Goal: Information Seeking & Learning: Learn about a topic

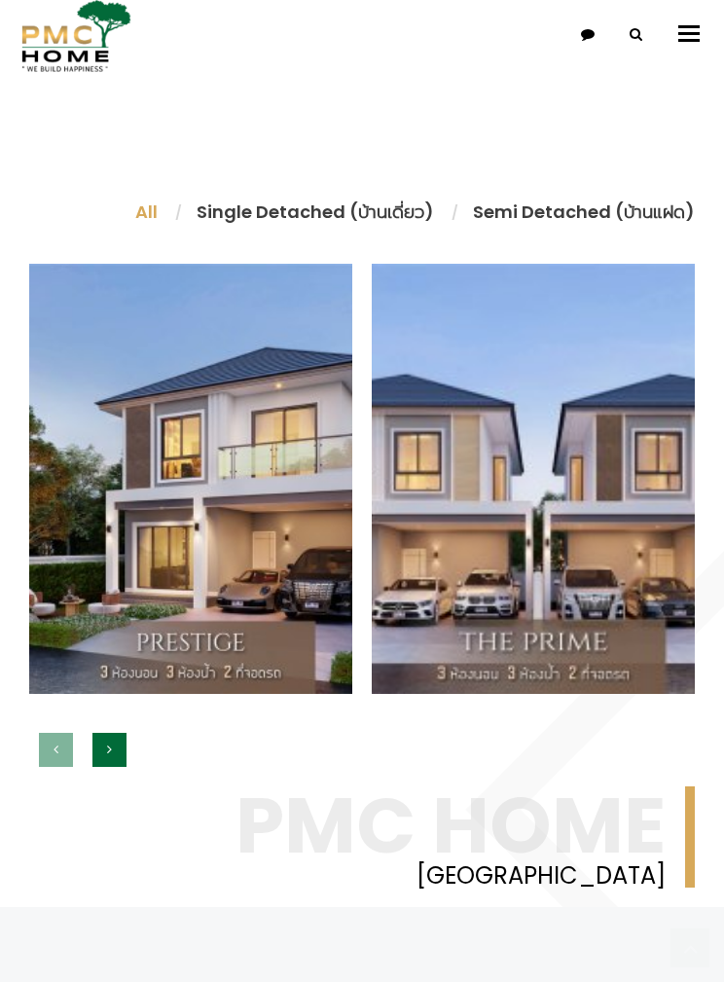
scroll to position [955, 0]
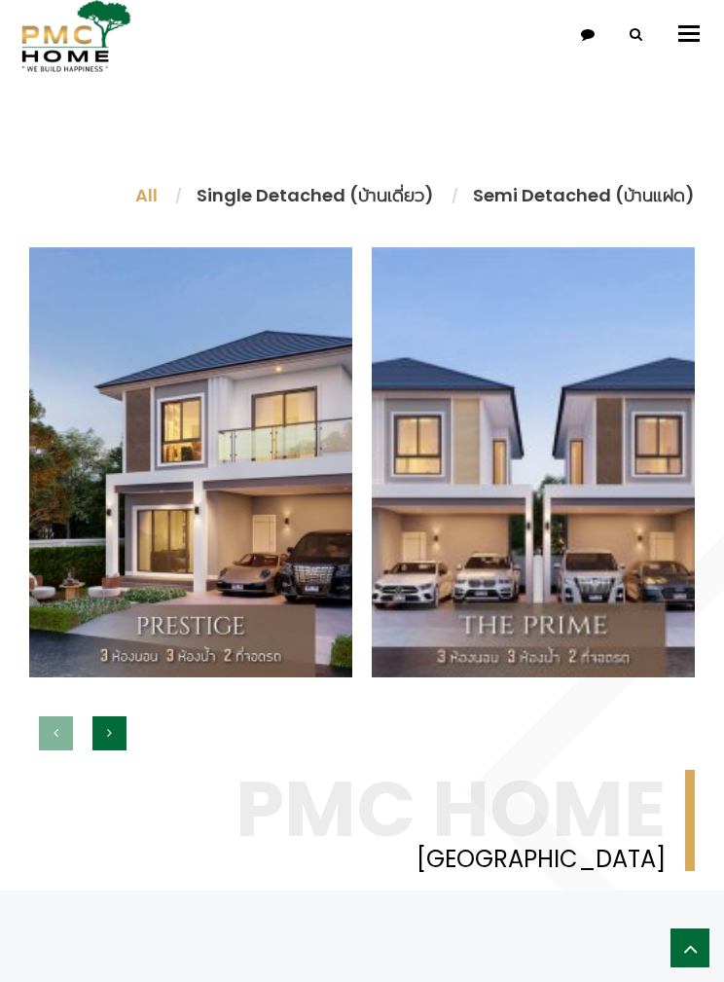
click at [403, 190] on li "Single Detached (บ้านเดี่ยว)" at bounding box center [315, 195] width 276 height 26
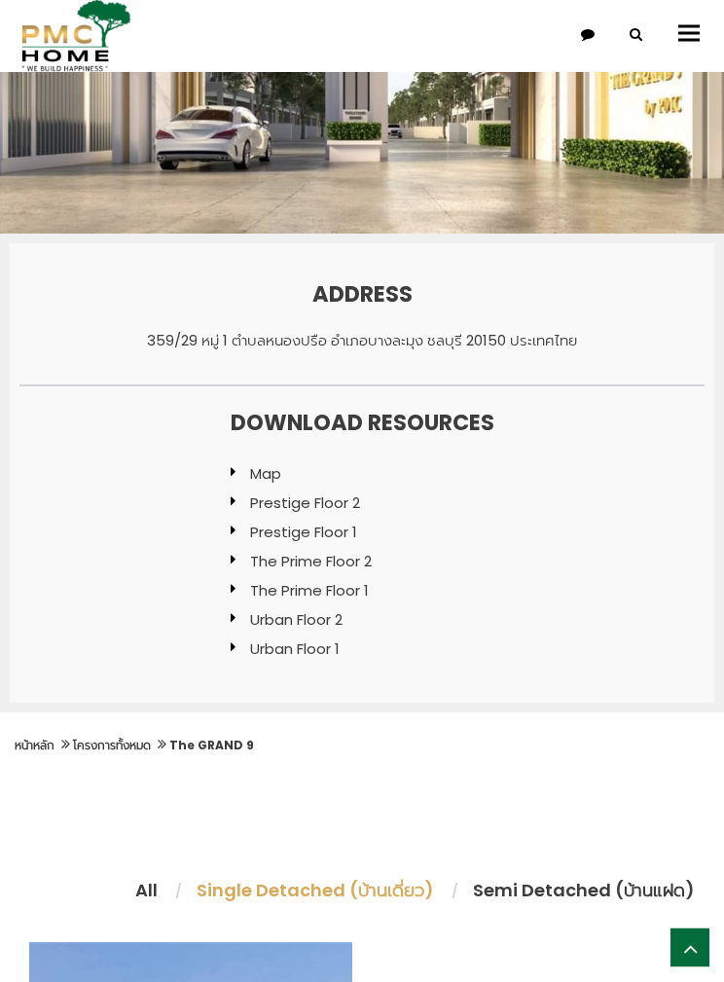
scroll to position [0, 0]
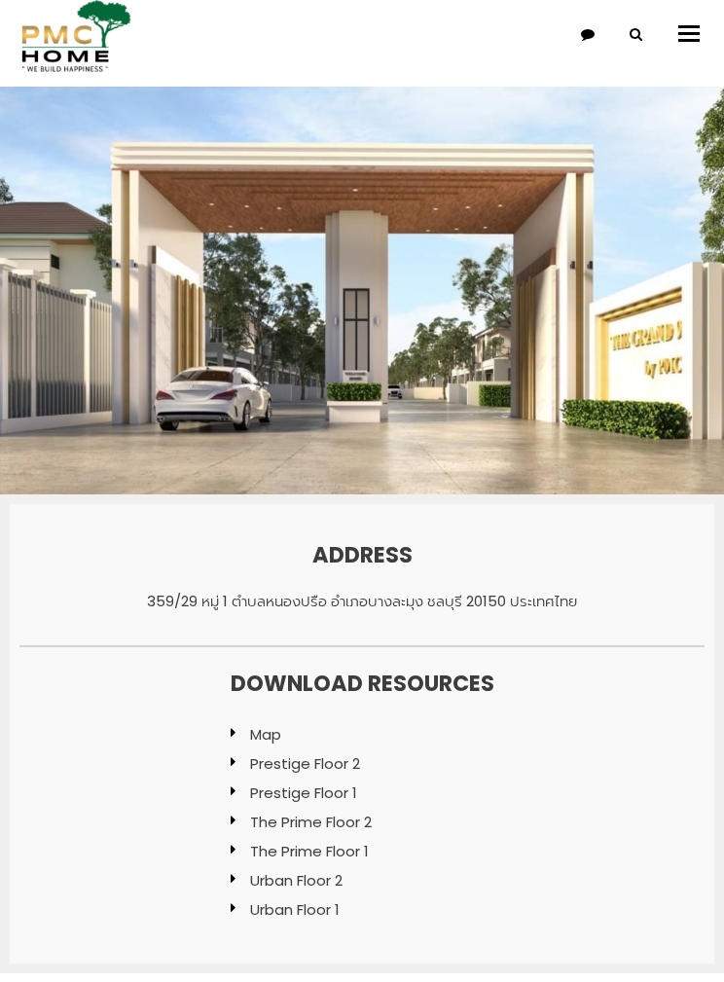
click at [76, 49] on img at bounding box center [73, 36] width 117 height 72
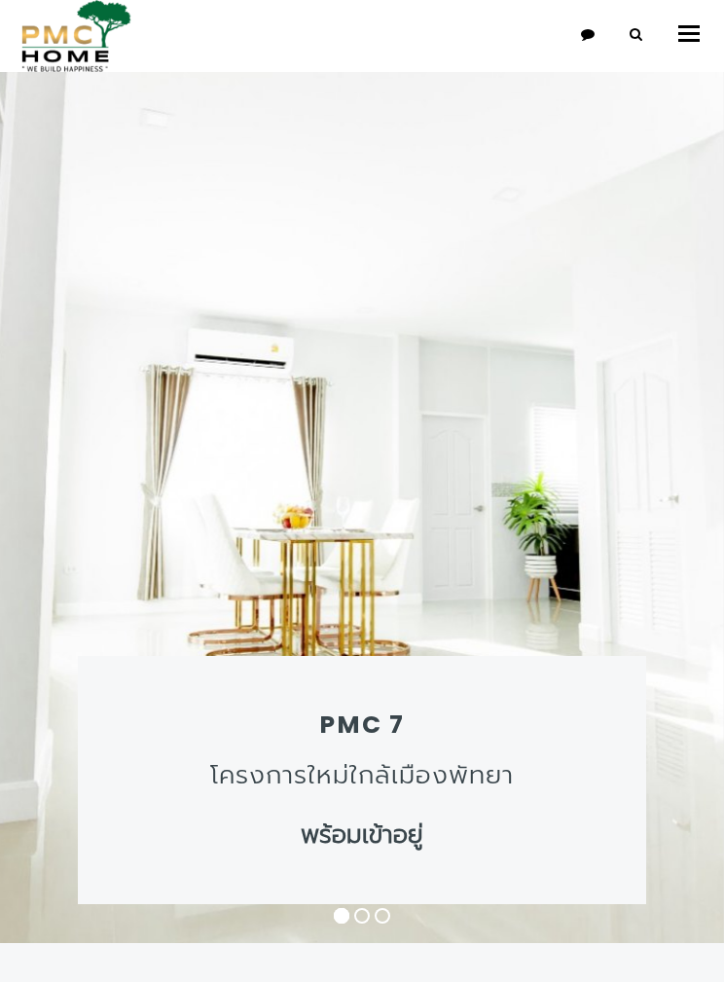
scroll to position [22, 0]
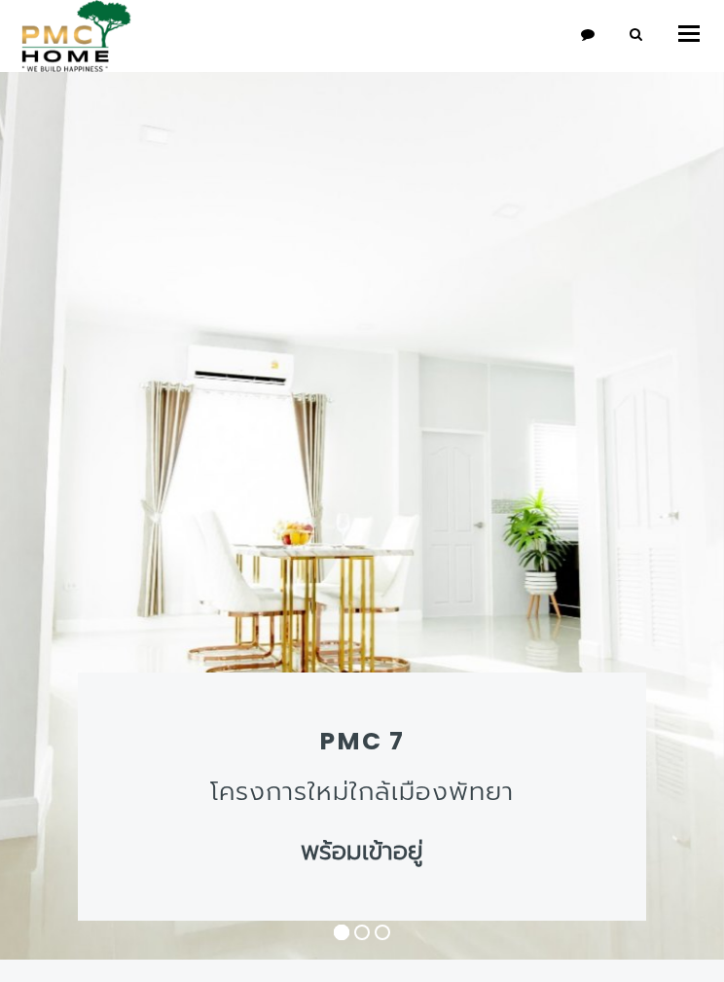
click at [501, 675] on div "PMC 7 โครงการใหม่ใกล้เมืองพัทยา พร้อมเข้าอยู่" at bounding box center [362, 796] width 568 height 248
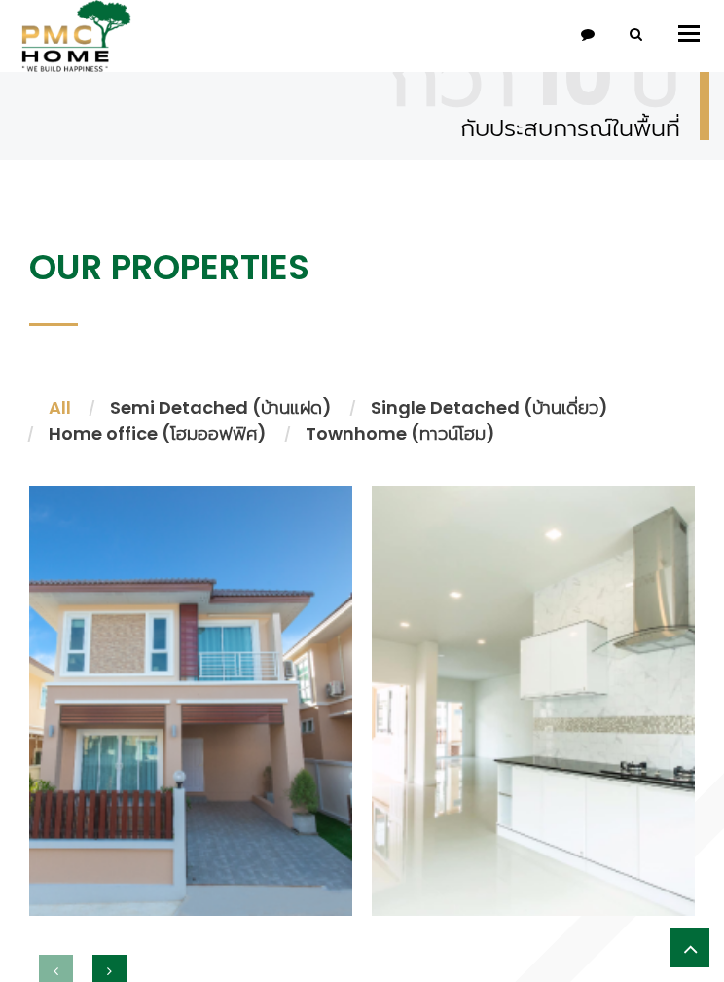
scroll to position [1966, 0]
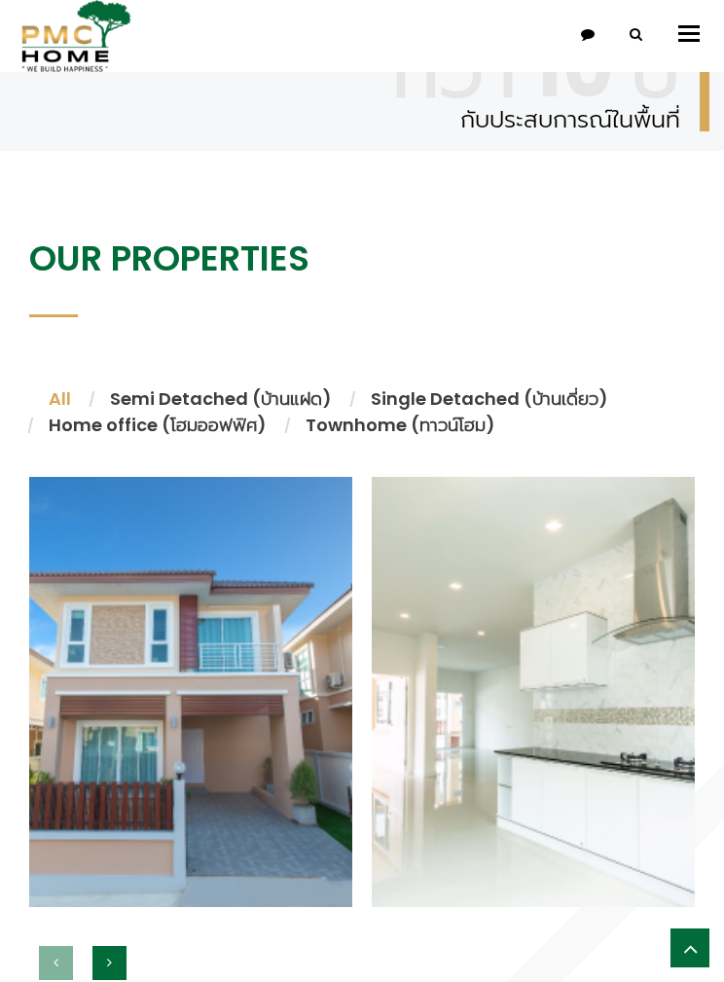
click at [469, 438] on li "Townhome (ทาวน์โฮม)" at bounding box center [390, 425] width 209 height 26
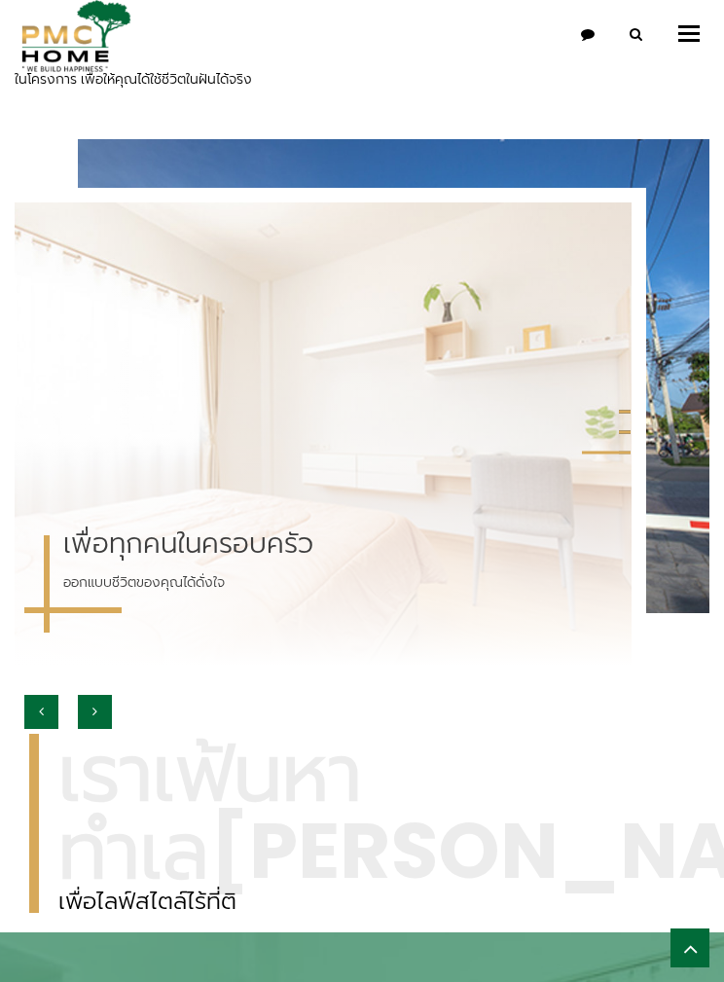
scroll to position [3277, 0]
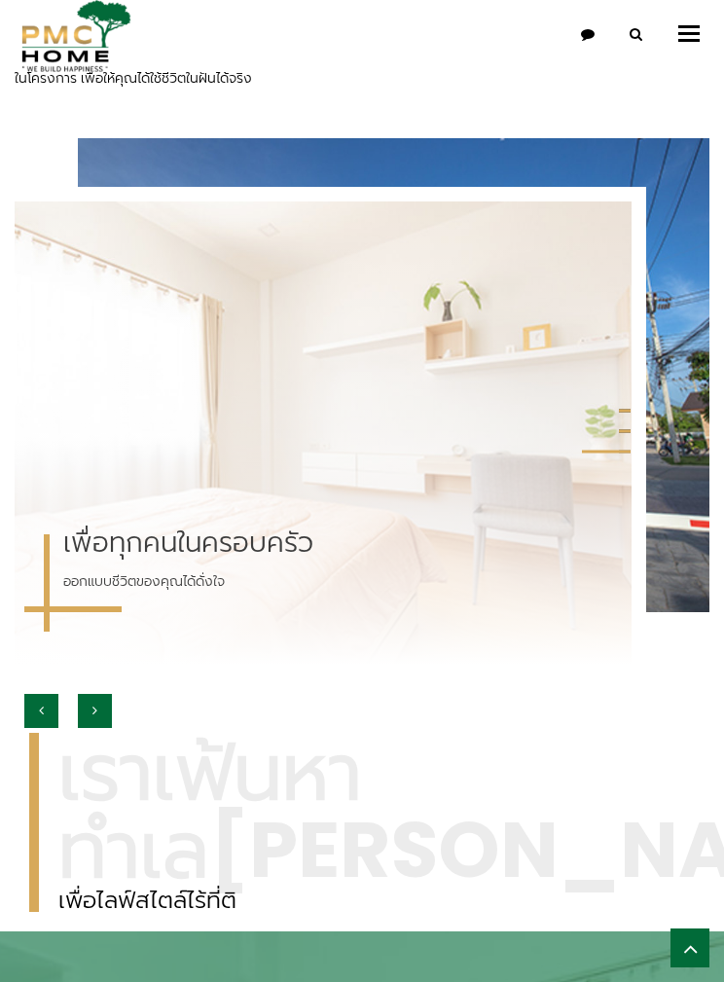
click at [527, 580] on div "เพื่อทุกคนในครอบครัว ออกแบบชีวิตของคุณได้ดั่งใจ" at bounding box center [323, 432] width 617 height 463
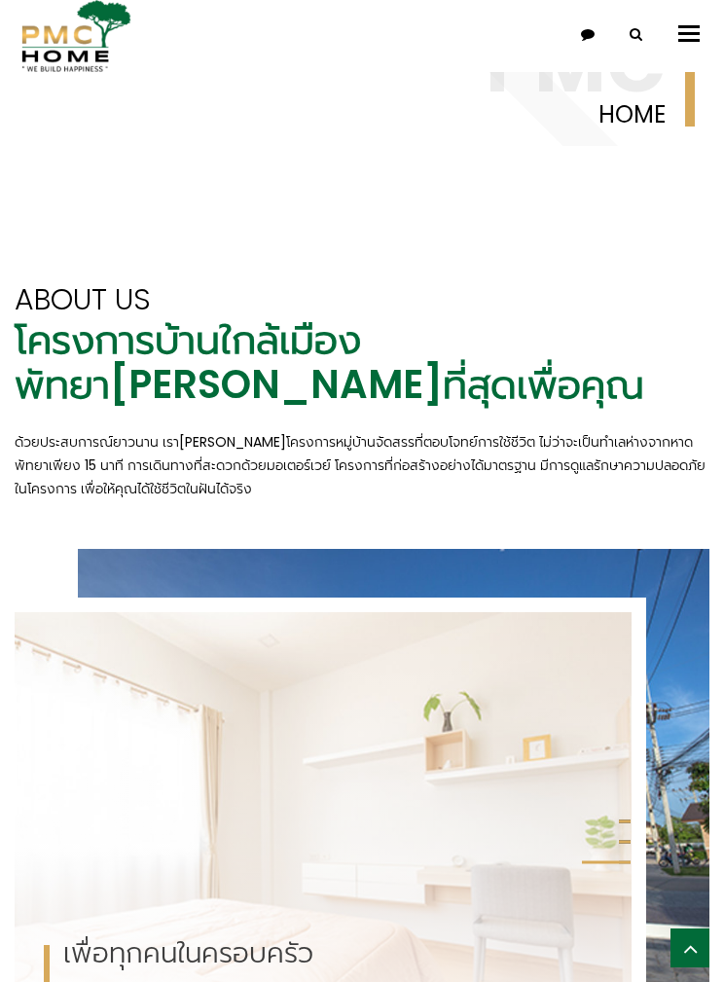
click at [545, 762] on div "เพื่อทุกคนในครอบครัว ออกแบบชีวิตของคุณได้ดั่งใจ" at bounding box center [323, 843] width 617 height 463
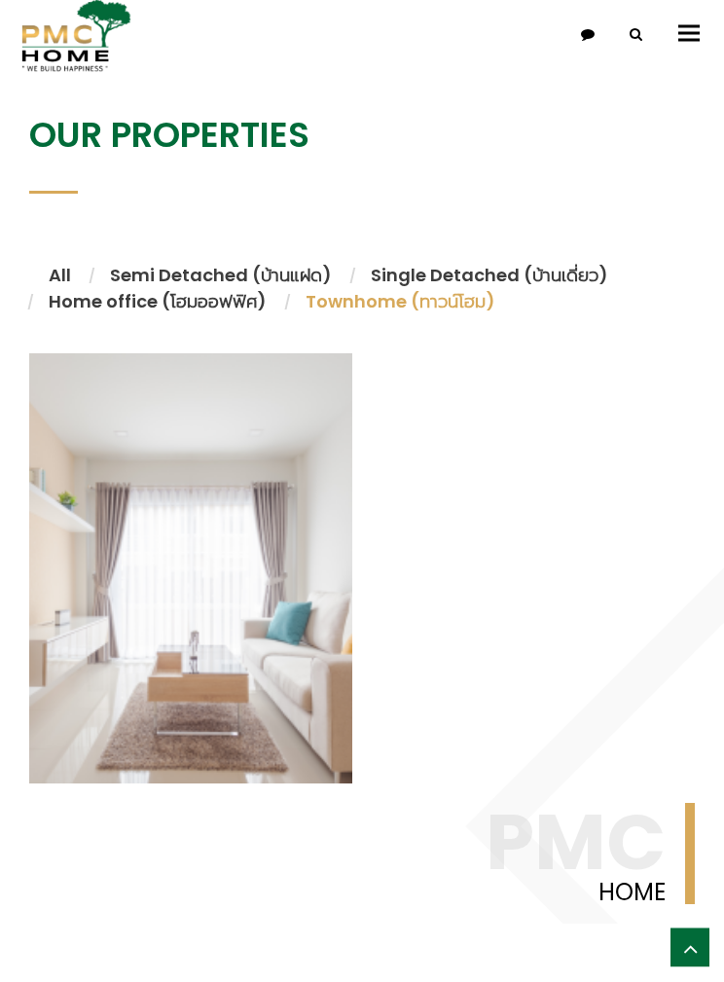
scroll to position [2090, 0]
click at [566, 288] on li "Single Detached (บ้านเดี่ยว)" at bounding box center [489, 275] width 276 height 26
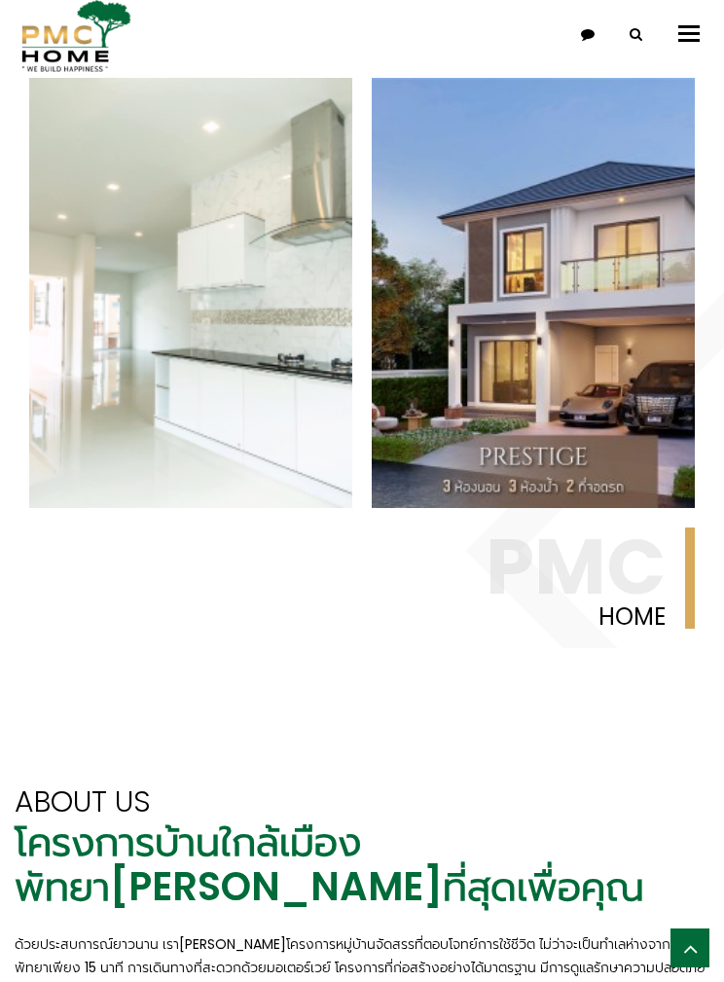
scroll to position [2372, 0]
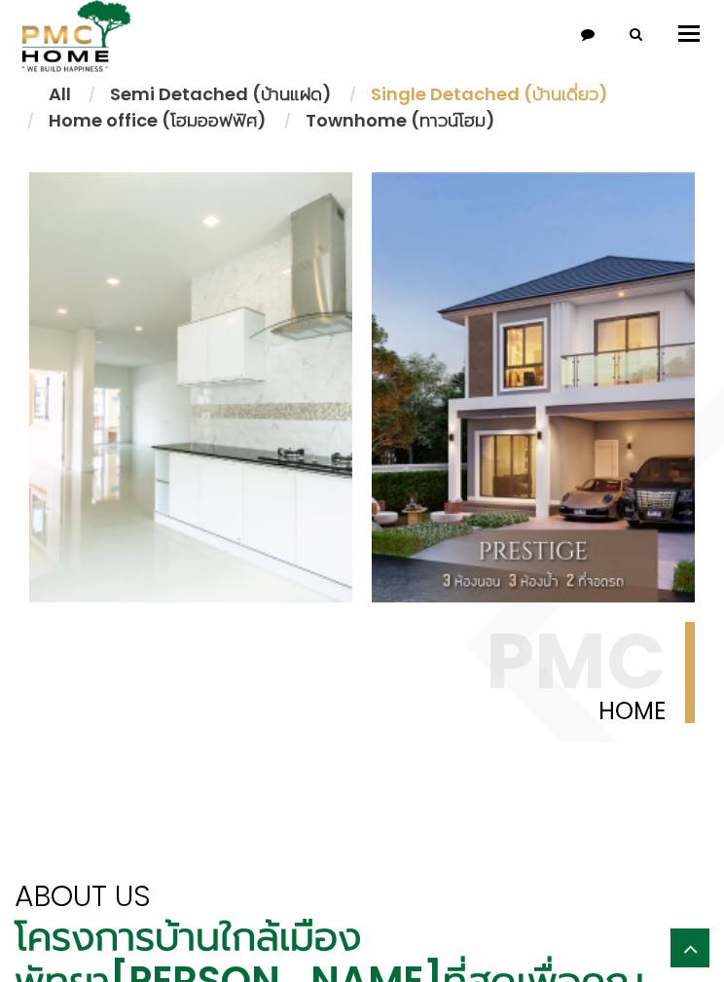
scroll to position [2272, 0]
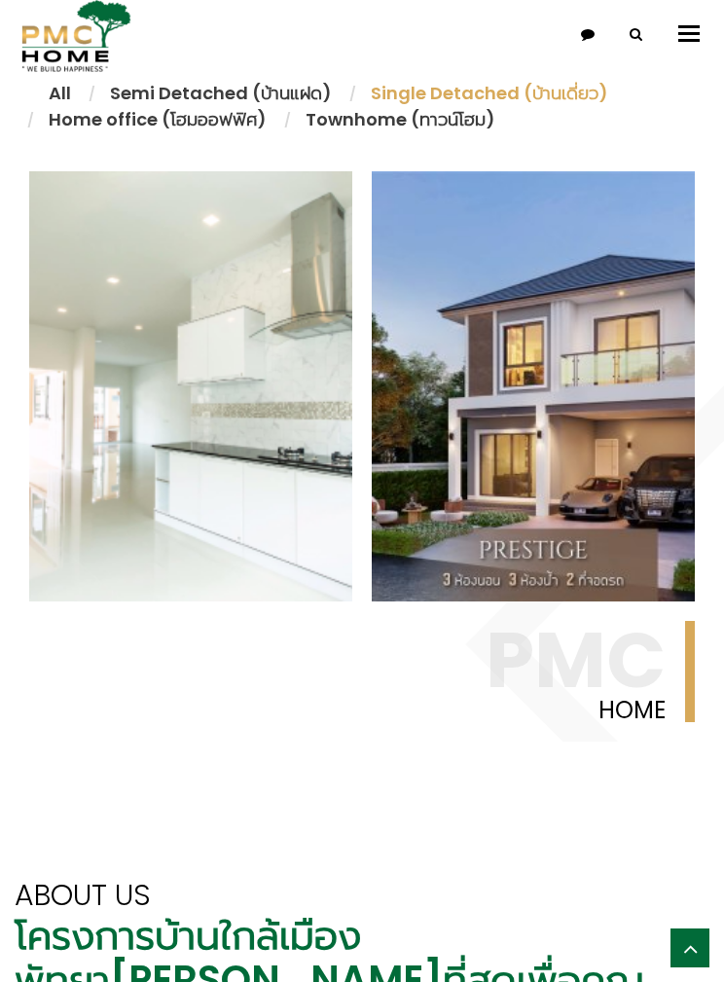
click at [299, 591] on div "บ้านเดี่ยว 1 ชั้น บ้านเดี่ยวพื้นที่กว้าง เพียง[PERSON_NAME]หลังในโครงการ GRAND …" at bounding box center [190, 386] width 323 height 431
click at [316, 542] on link "อ่านต่อ" at bounding box center [315, 505] width 18 height 74
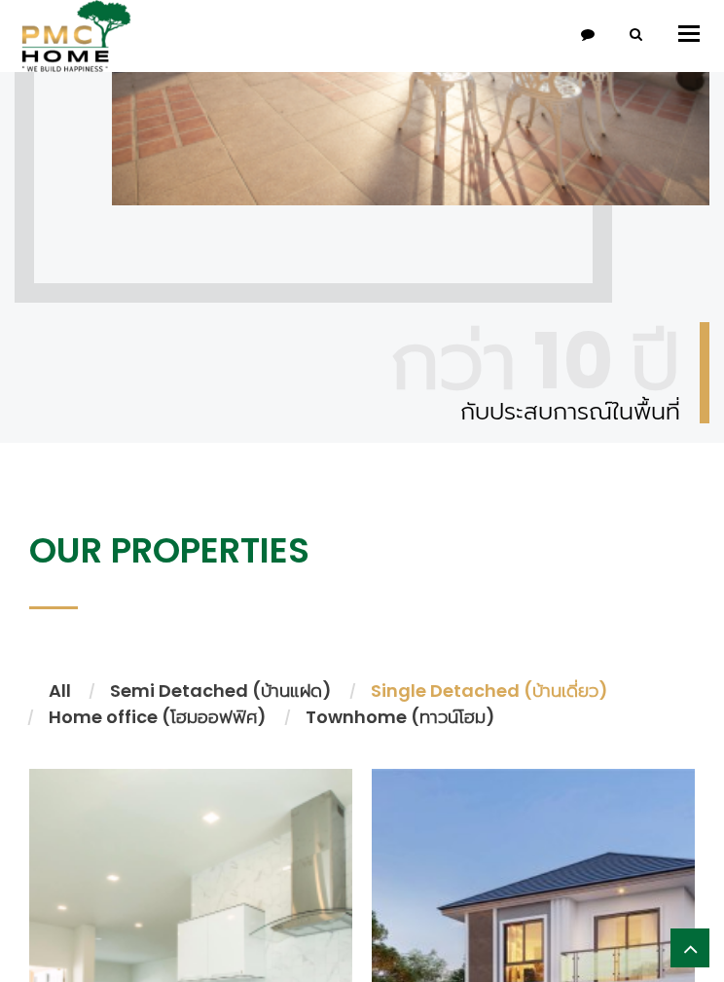
scroll to position [2168, 0]
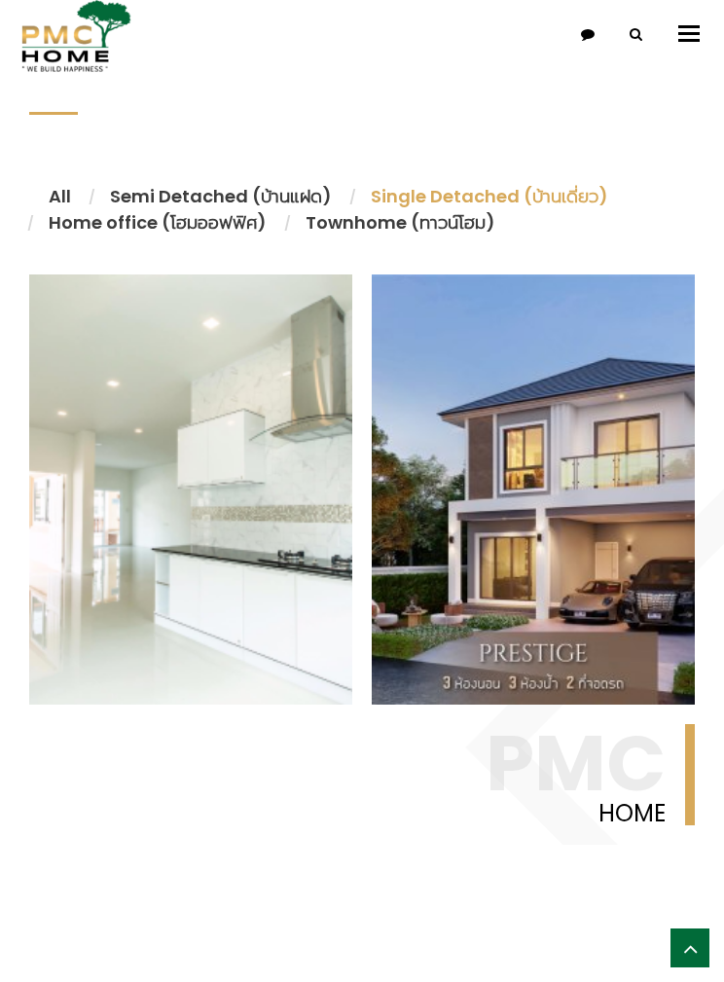
click at [66, 209] on li "All" at bounding box center [59, 196] width 61 height 26
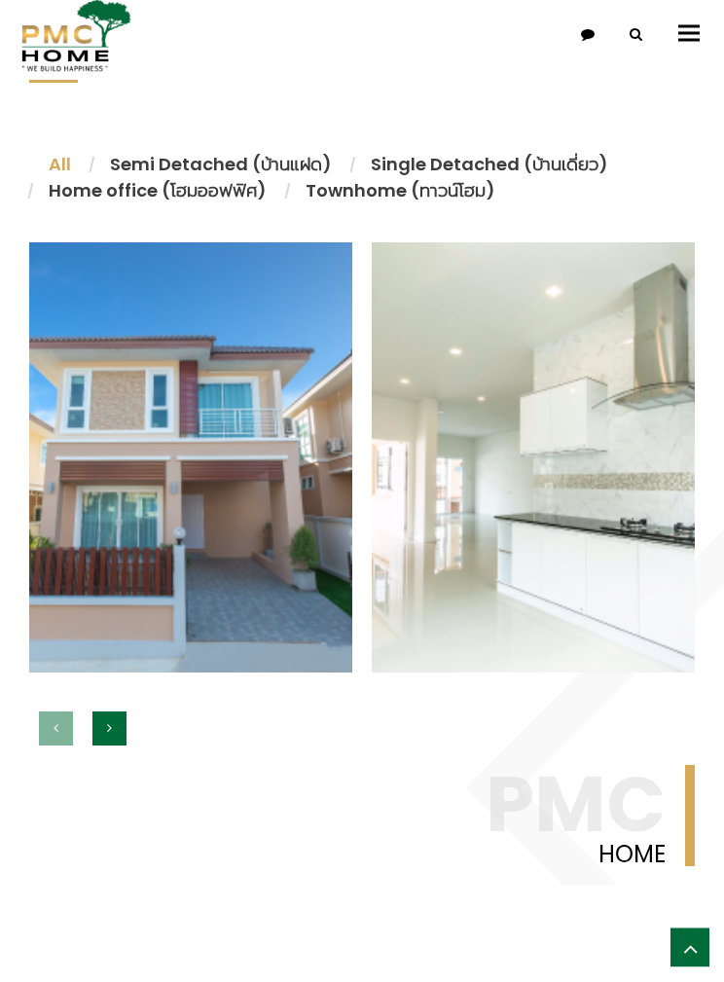
scroll to position [2296, 0]
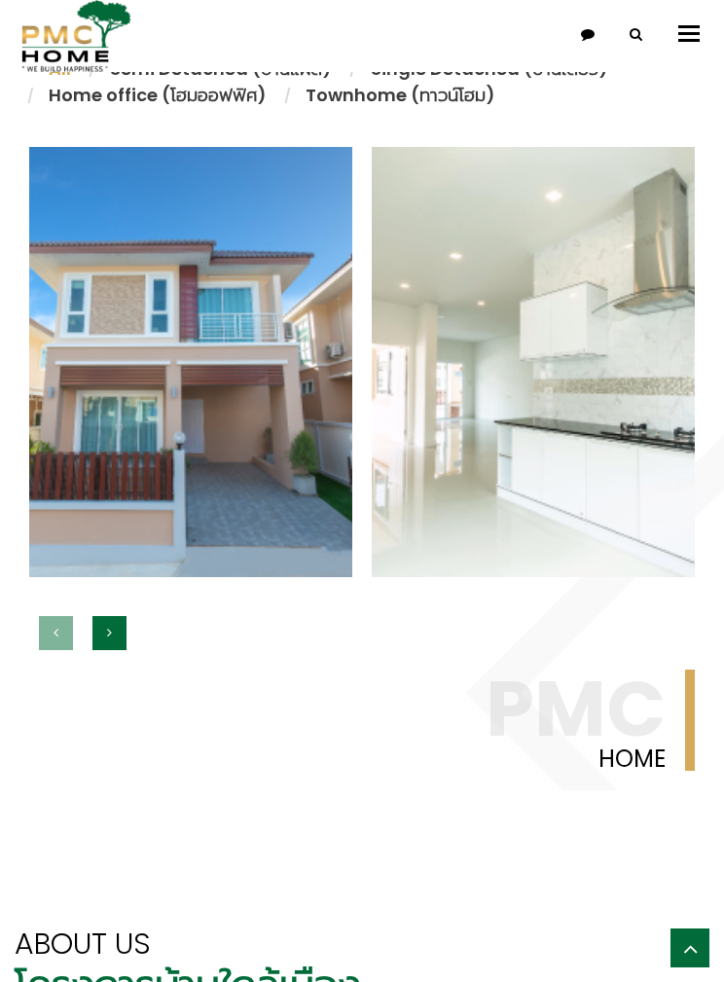
click at [125, 650] on button "button" at bounding box center [109, 633] width 34 height 34
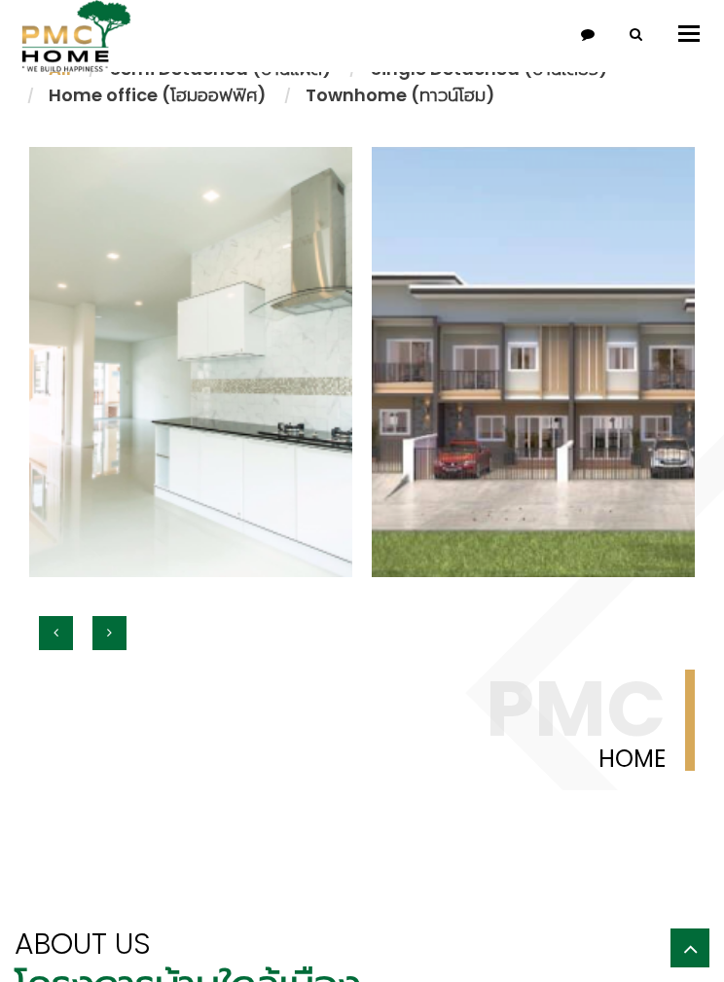
click at [114, 650] on button "button" at bounding box center [109, 633] width 34 height 34
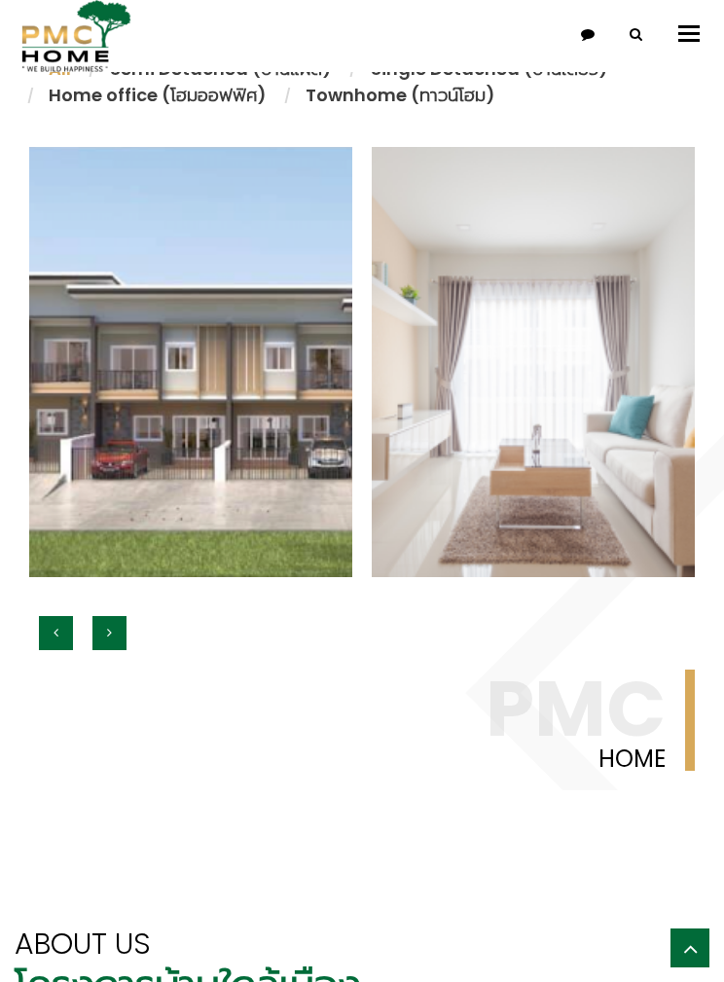
click at [113, 650] on button "button" at bounding box center [109, 633] width 34 height 34
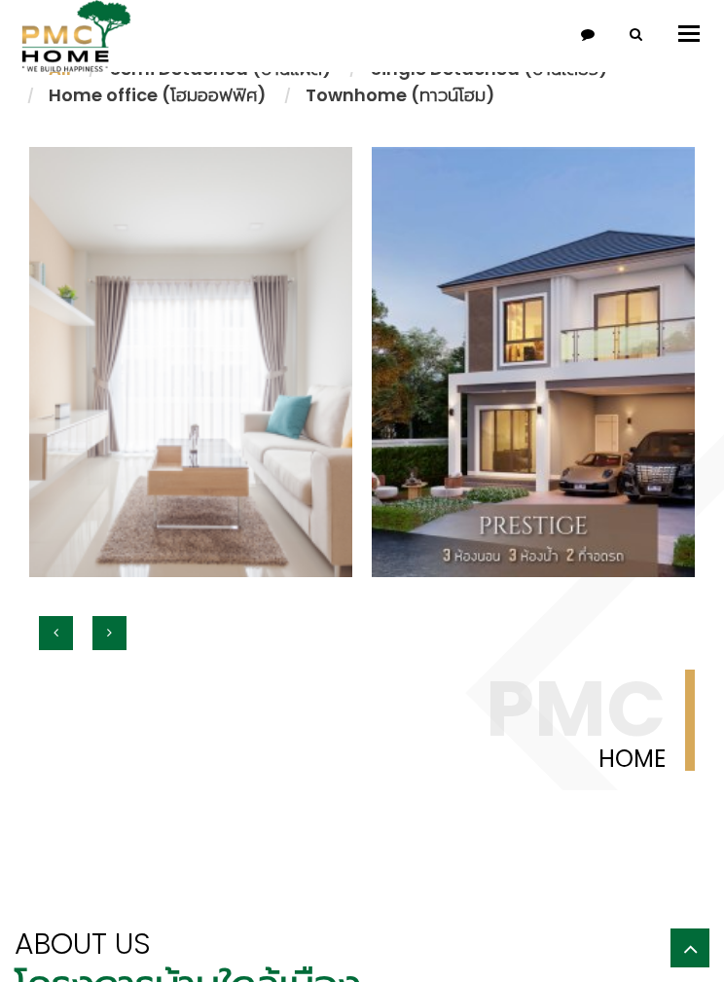
click at [319, 518] on link "อ่านต่อ" at bounding box center [315, 481] width 18 height 74
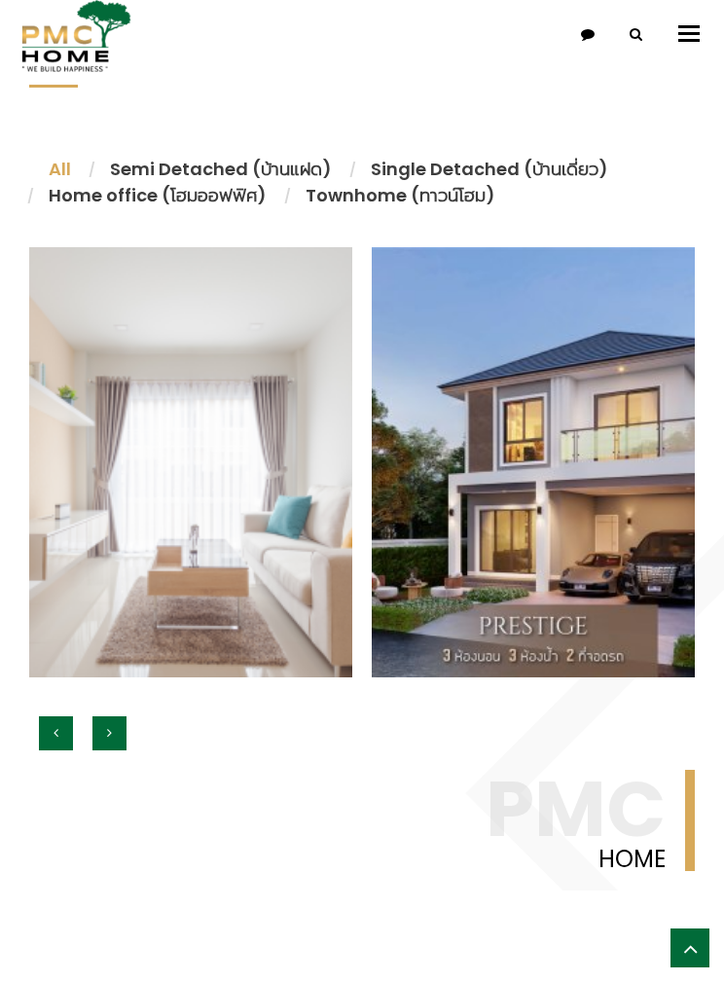
scroll to position [2184, 0]
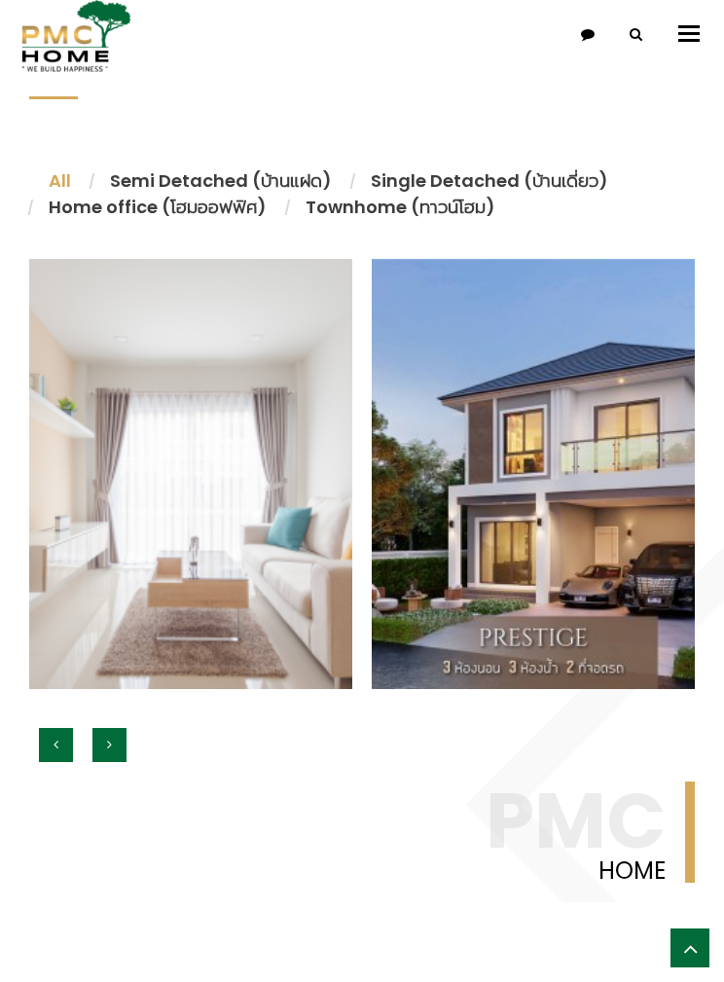
click at [665, 629] on link "อ่านต่อ" at bounding box center [658, 592] width 18 height 74
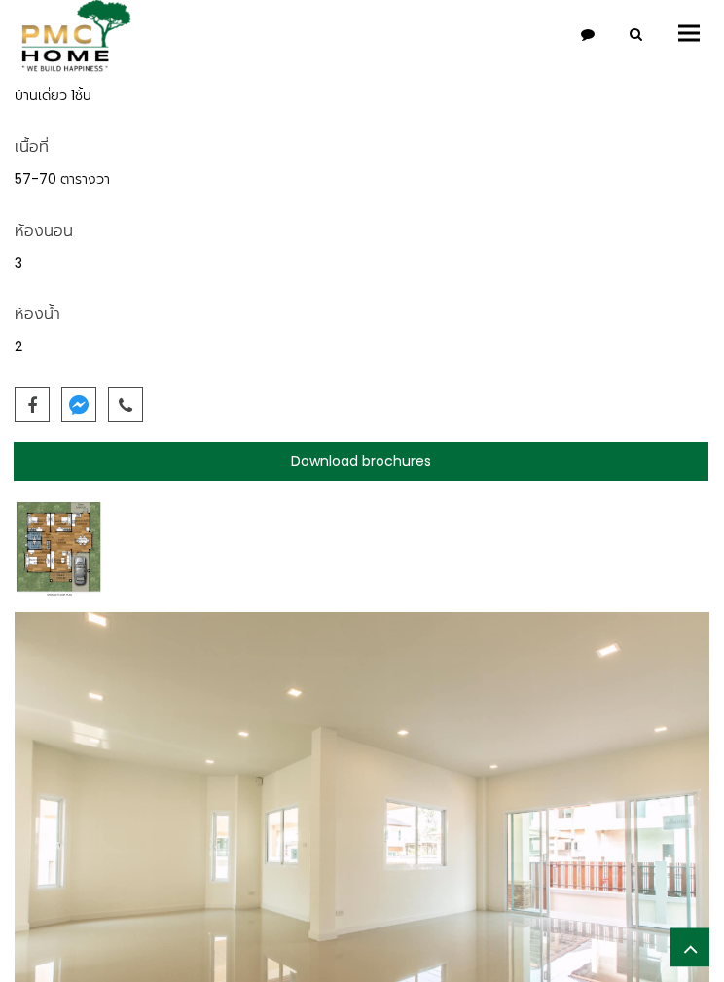
scroll to position [1824, 0]
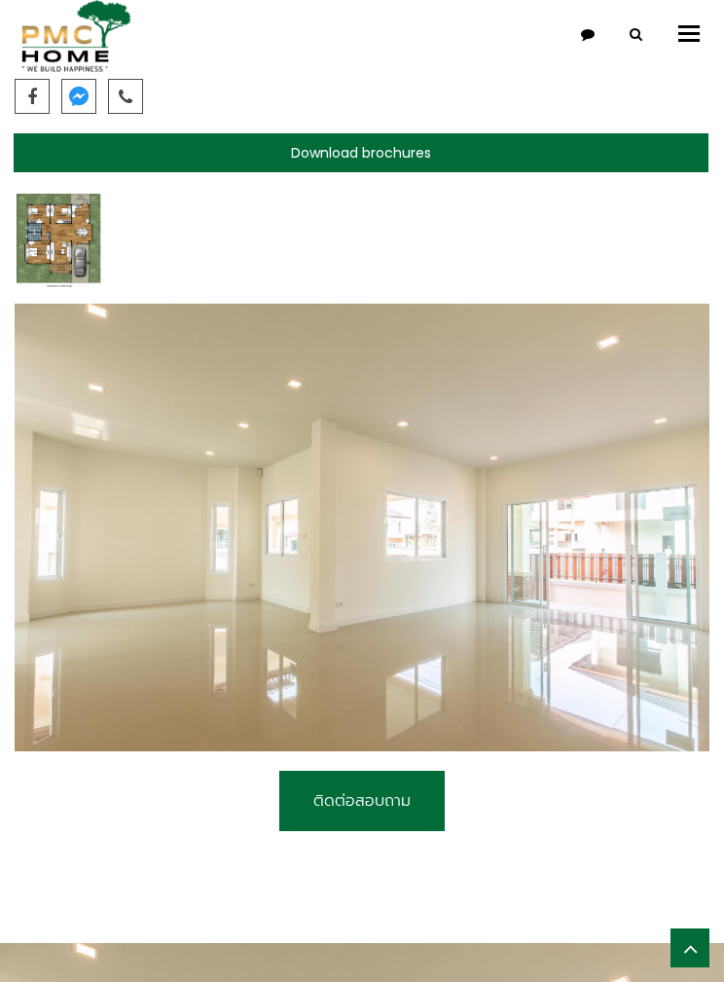
click at [58, 260] on img at bounding box center [59, 240] width 88 height 97
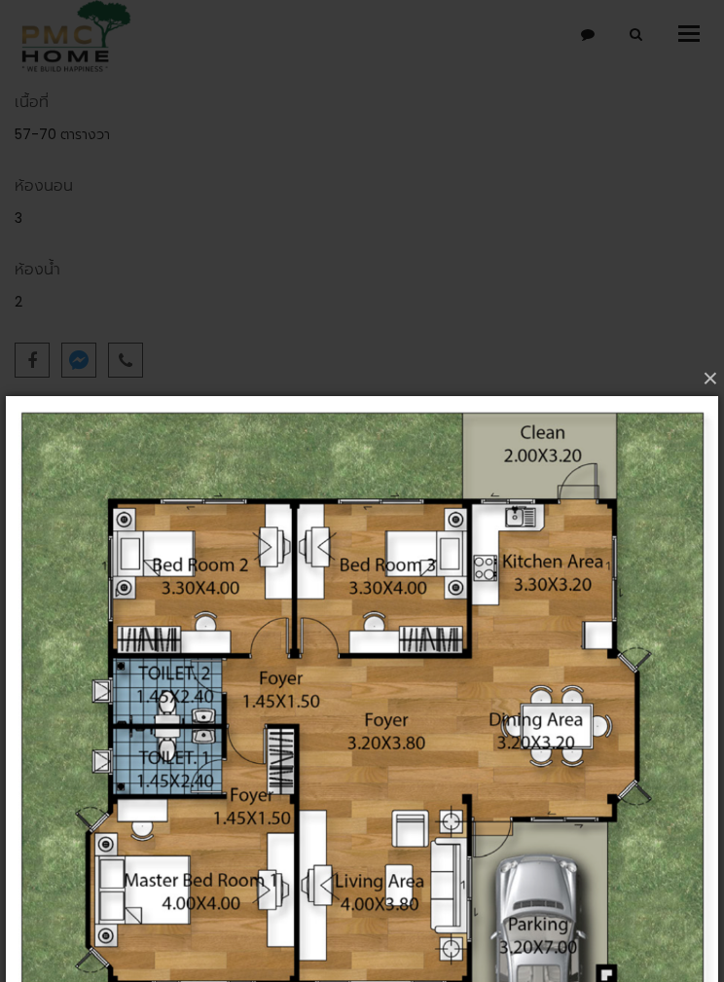
scroll to position [1619, 0]
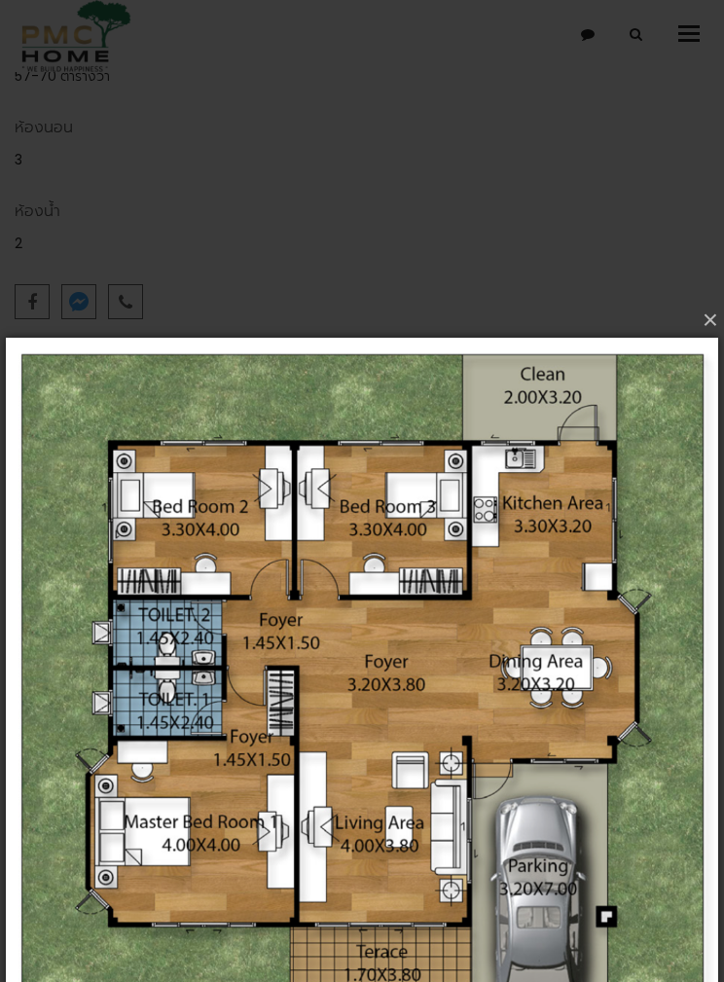
click at [709, 312] on button "×" at bounding box center [368, 320] width 712 height 43
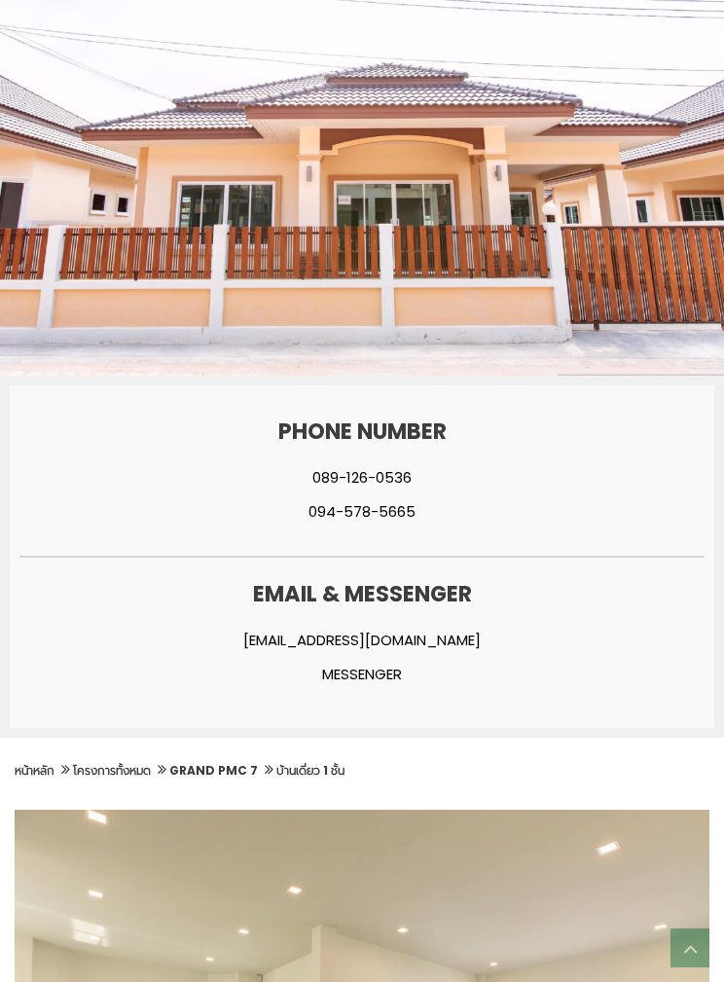
scroll to position [0, 0]
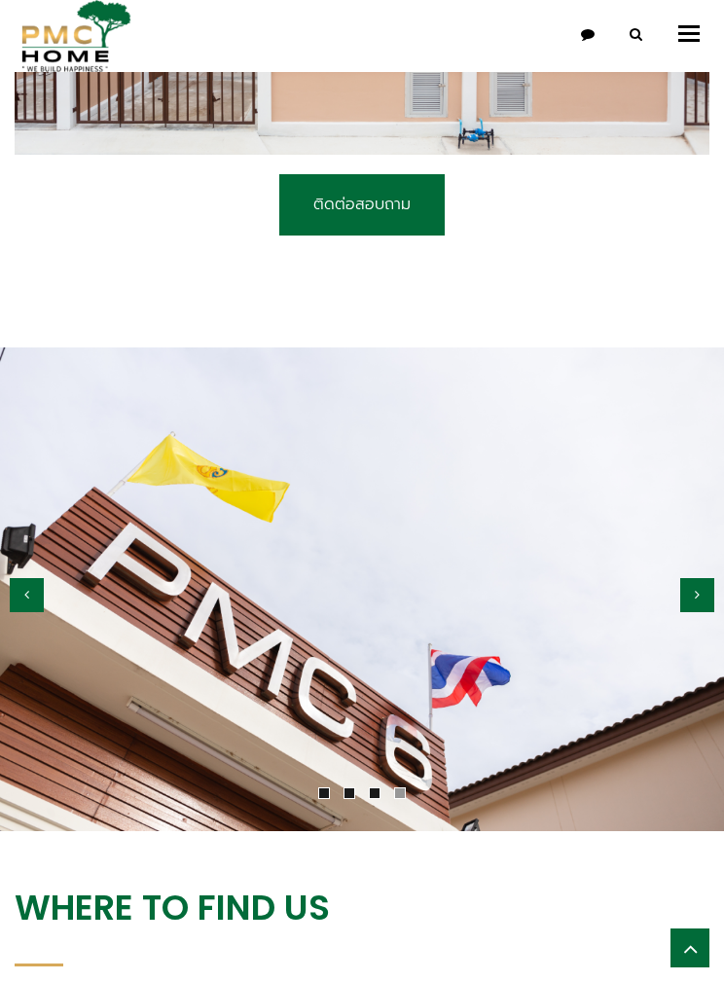
scroll to position [2397, 0]
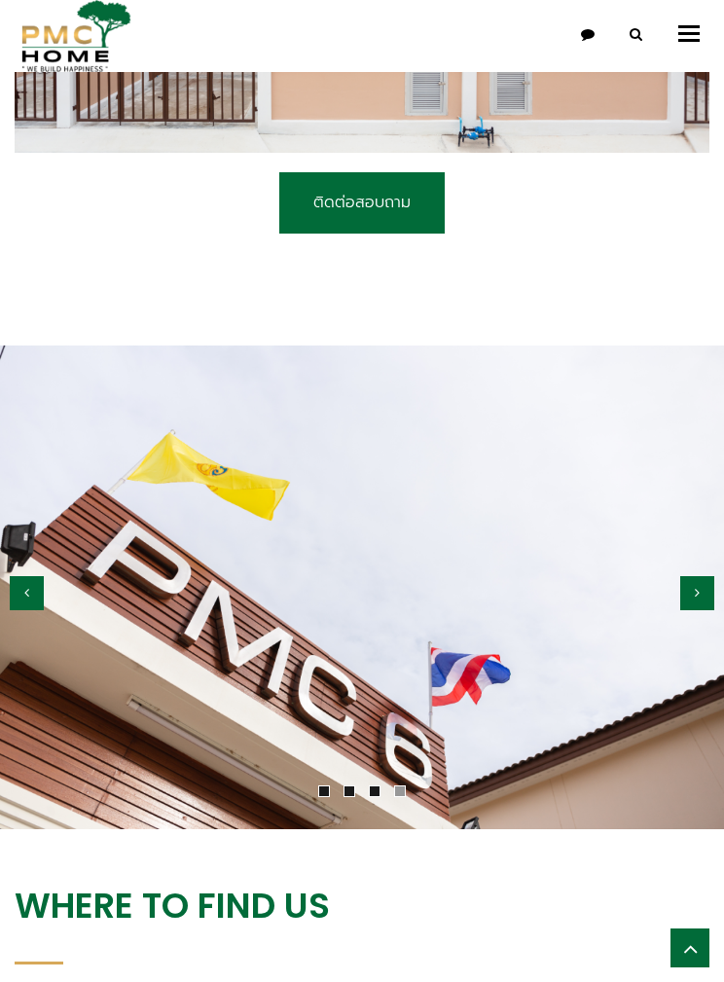
click at [697, 588] on icon "button" at bounding box center [697, 593] width 5 height 14
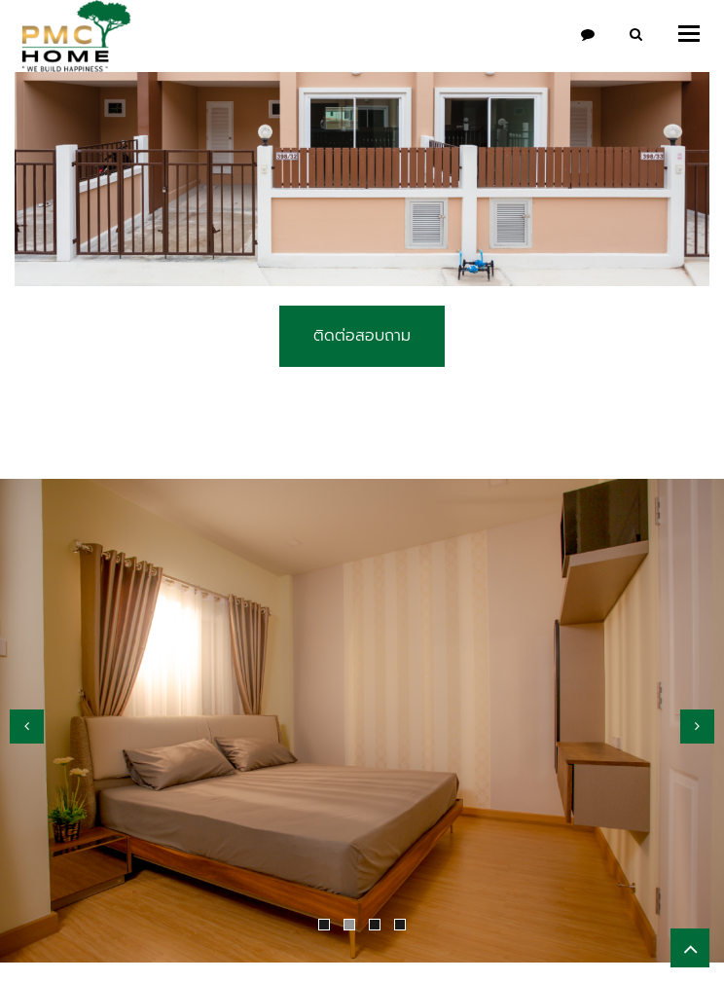
scroll to position [2295, 0]
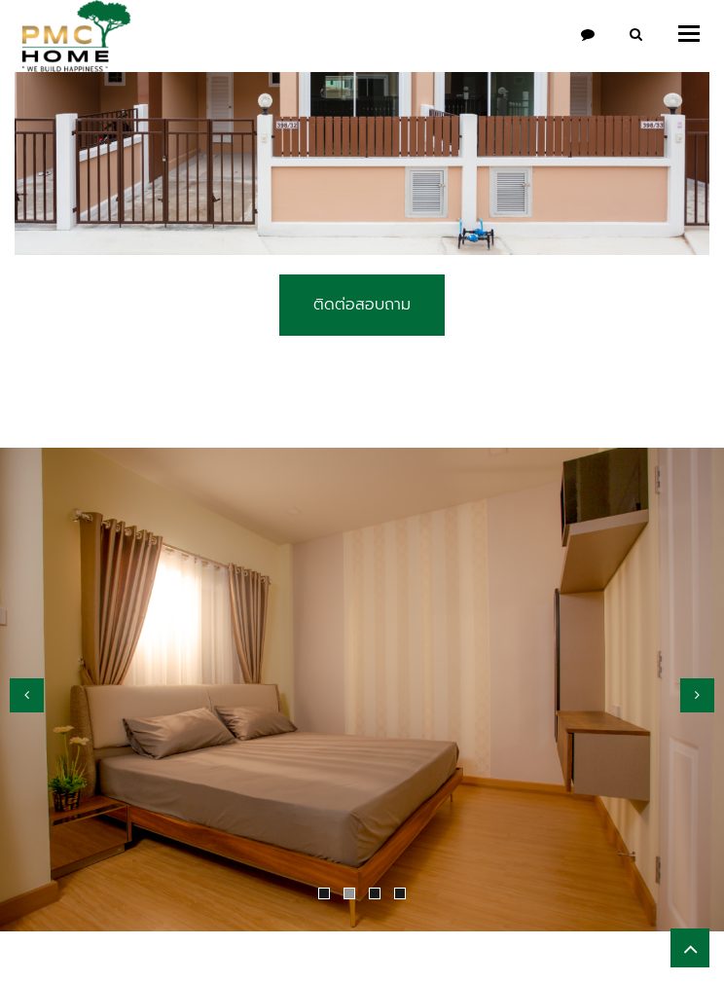
click at [38, 679] on button "button" at bounding box center [27, 695] width 34 height 34
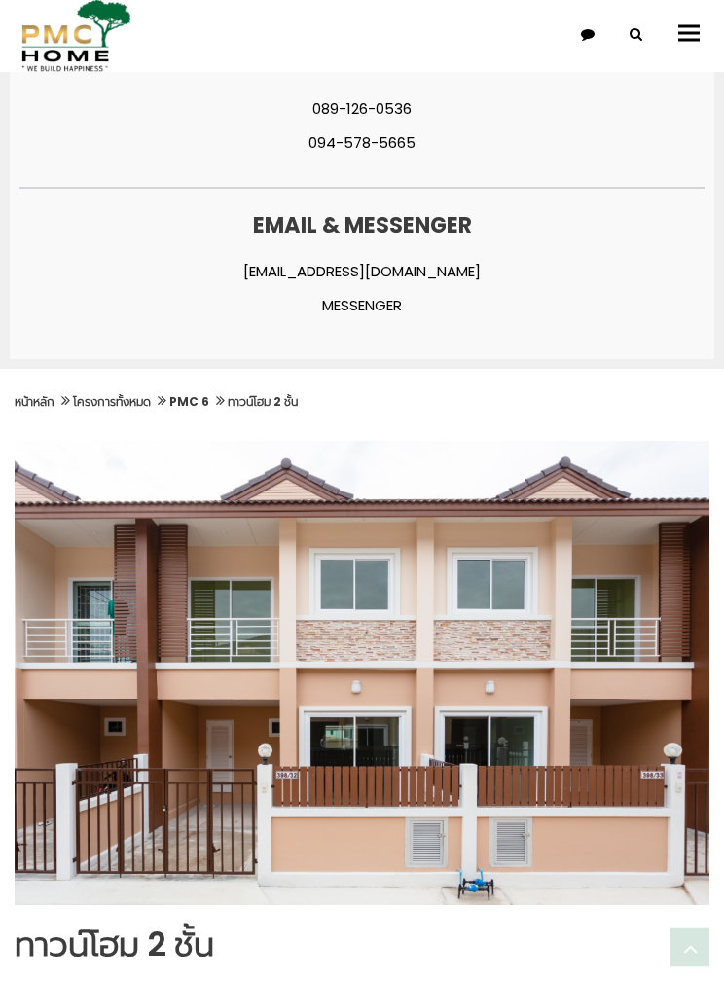
scroll to position [554, 0]
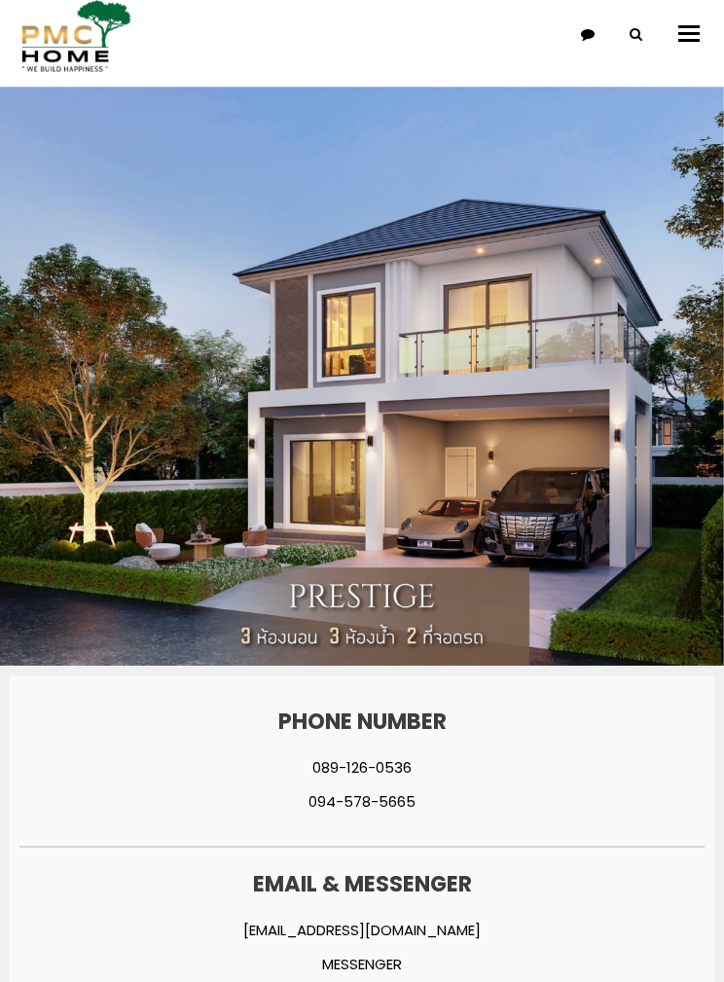
click at [687, 37] on button "Toggle navigation" at bounding box center [688, 34] width 41 height 40
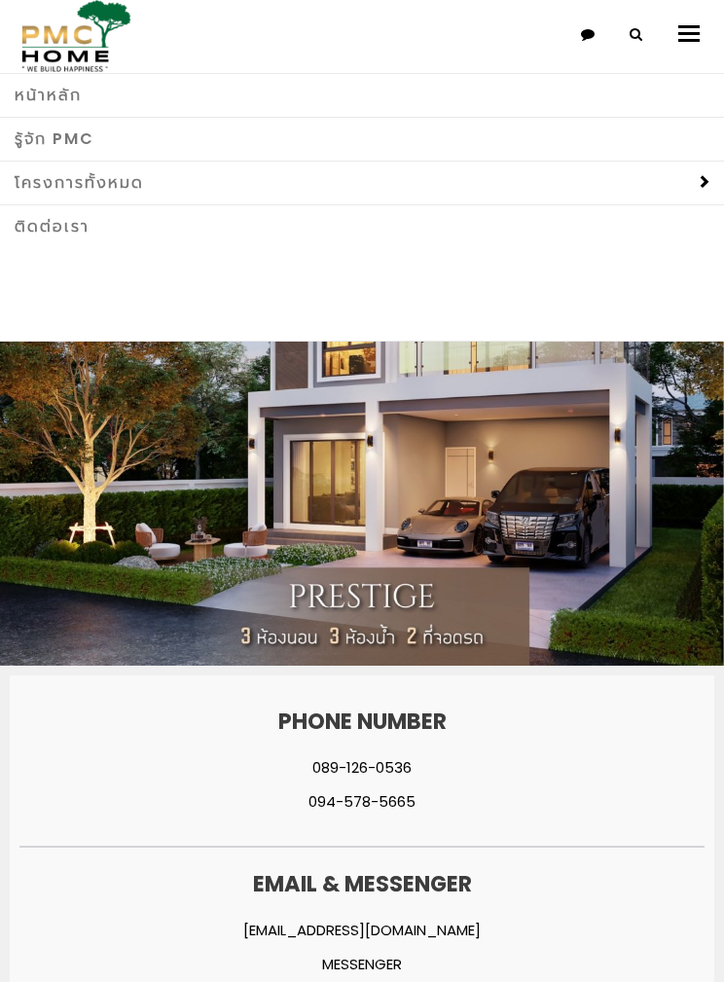
click at [634, 192] on link "โครงการทั้งหมด" at bounding box center [362, 183] width 724 height 44
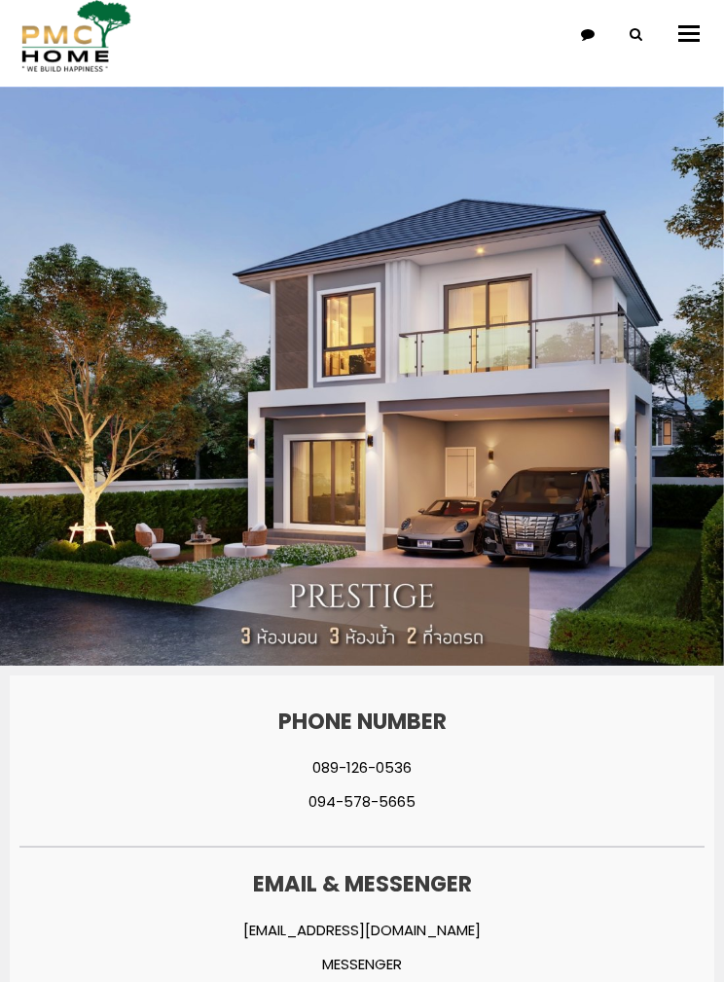
click at [682, 19] on button "Toggle navigation" at bounding box center [688, 34] width 41 height 40
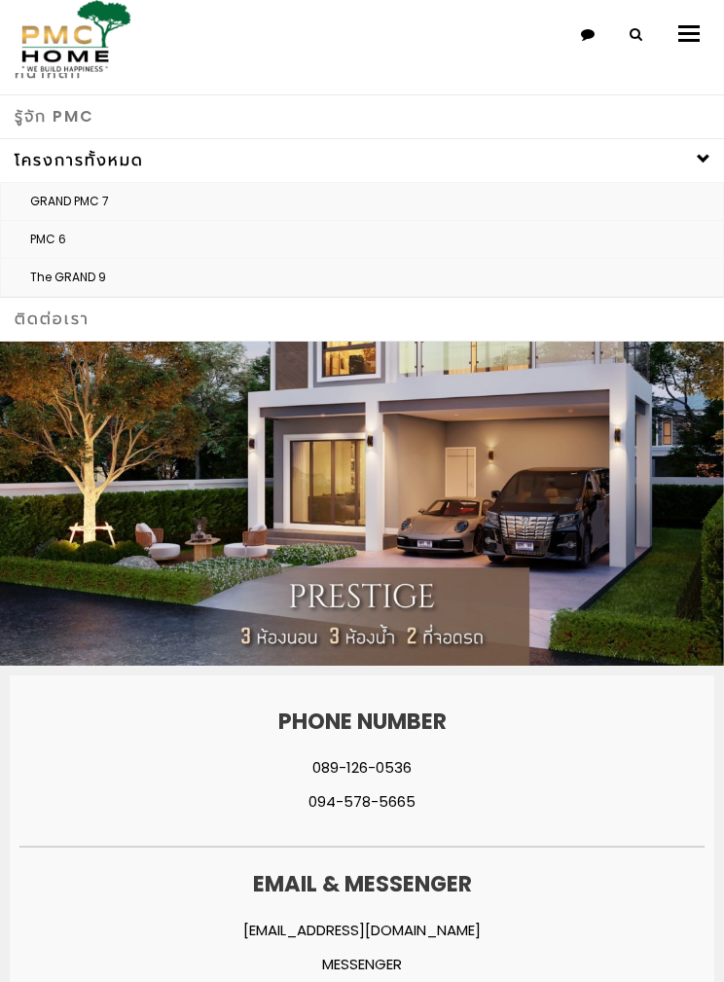
scroll to position [22, 0]
click at [207, 213] on link "GRAND PMC 7" at bounding box center [362, 201] width 722 height 37
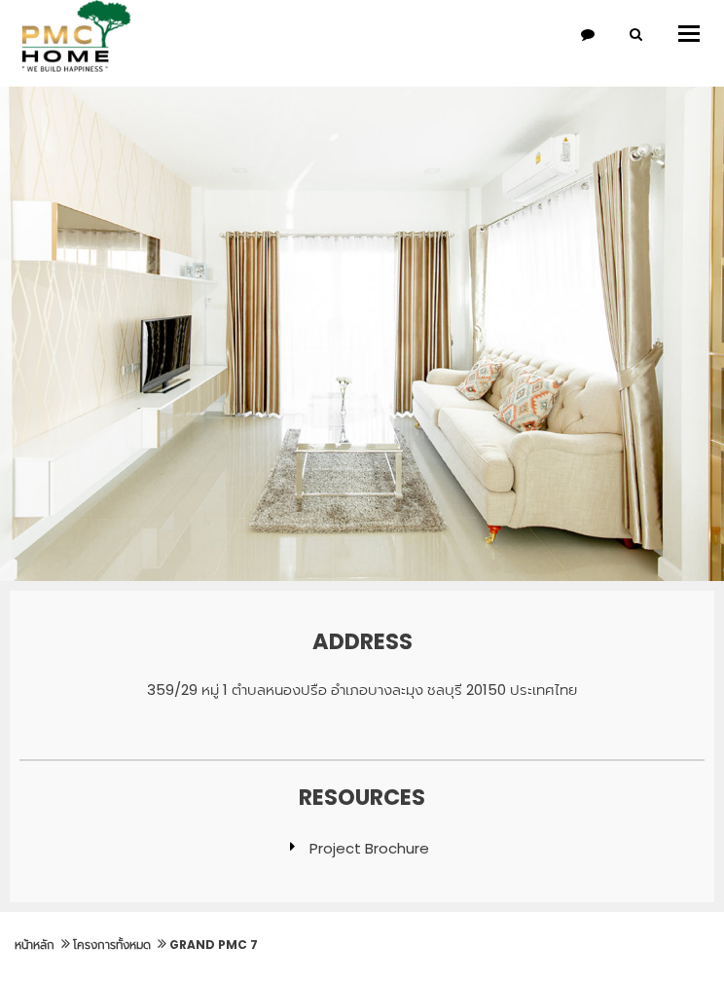
click at [587, 486] on img at bounding box center [362, 334] width 724 height 494
click at [555, 485] on img at bounding box center [362, 334] width 724 height 494
click at [463, 662] on div "Address 359/29 หมู่ 1 ตำบลหนองปรือ อำเภอบางละมุง ชลบุรี 20150 ประเทศไทย" at bounding box center [362, 677] width 440 height 105
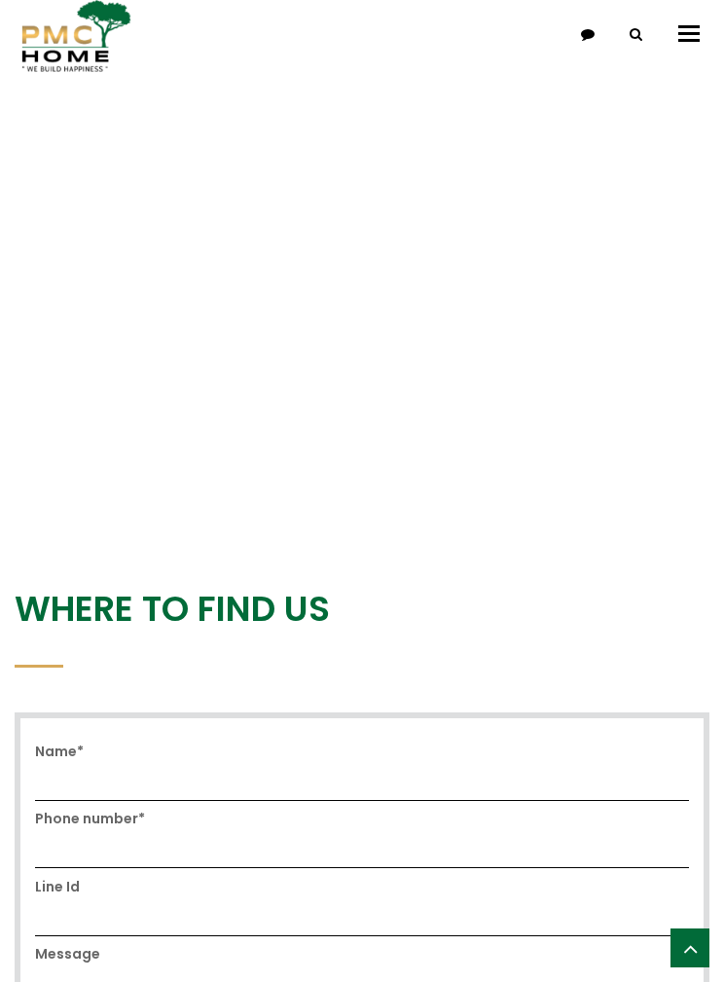
scroll to position [4962, 0]
